Goal: Go to known website: Access a specific website the user already knows

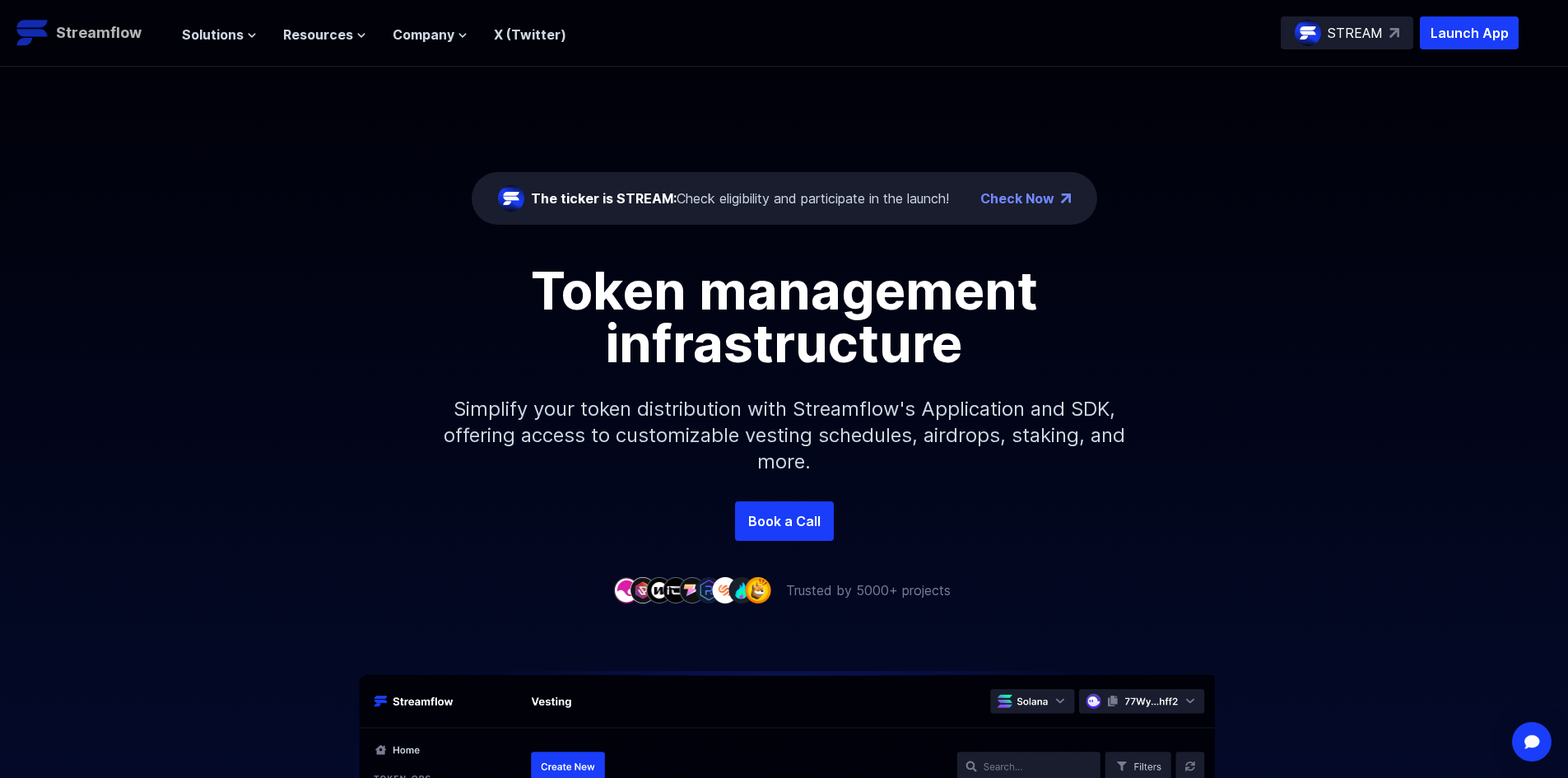
click at [111, 34] on p "Streamflow" at bounding box center [98, 33] width 86 height 23
click at [1489, 42] on p "Launch App" at bounding box center [1470, 33] width 99 height 33
click at [1444, 18] on p "Launch App" at bounding box center [1470, 33] width 99 height 33
